Goal: Book appointment/travel/reservation

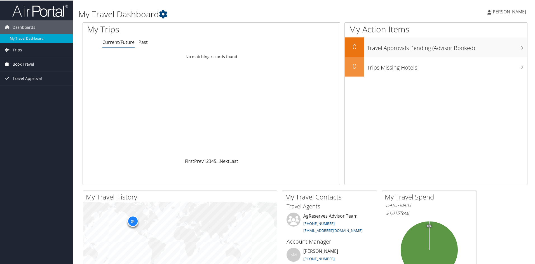
click at [23, 66] on span "Book Travel" at bounding box center [24, 64] width 22 height 14
click at [25, 88] on link "Book/Manage Online Trips" at bounding box center [36, 92] width 73 height 8
